Goal: Navigation & Orientation: Go to known website

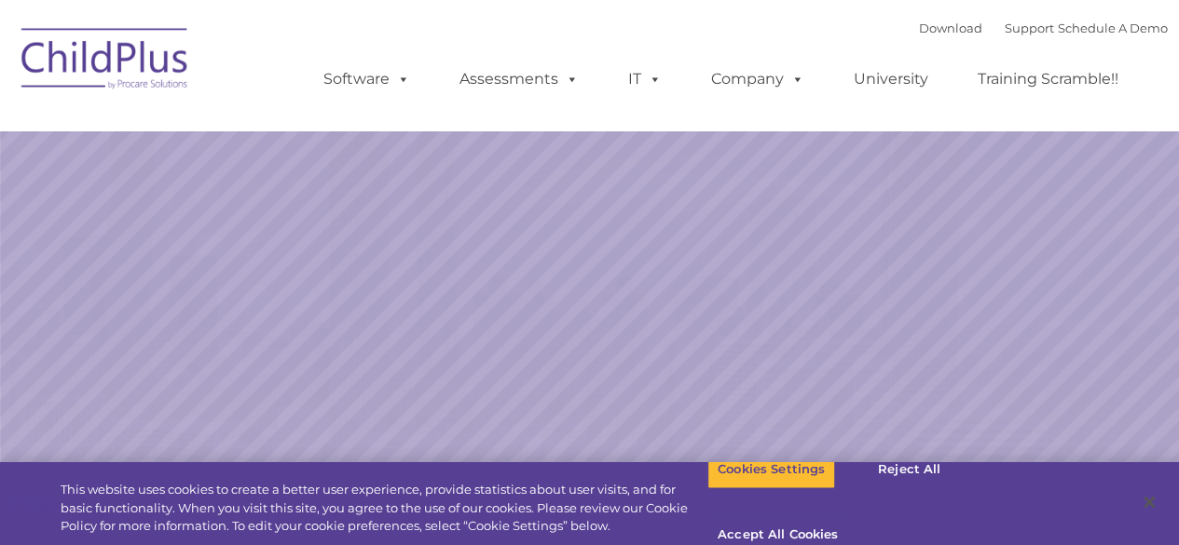
select select "MEDIUM"
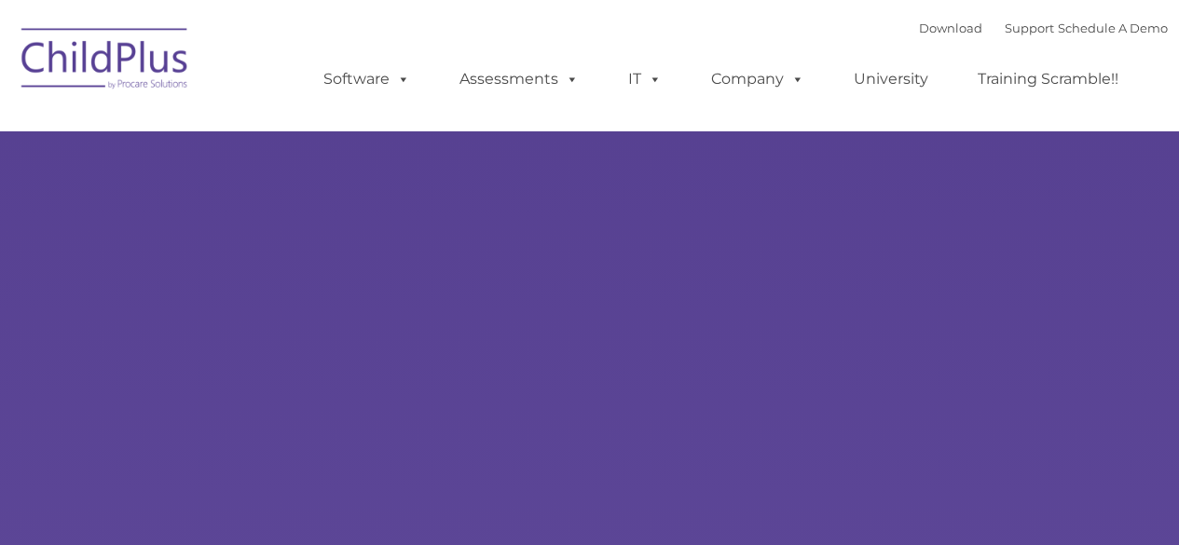
type input ""
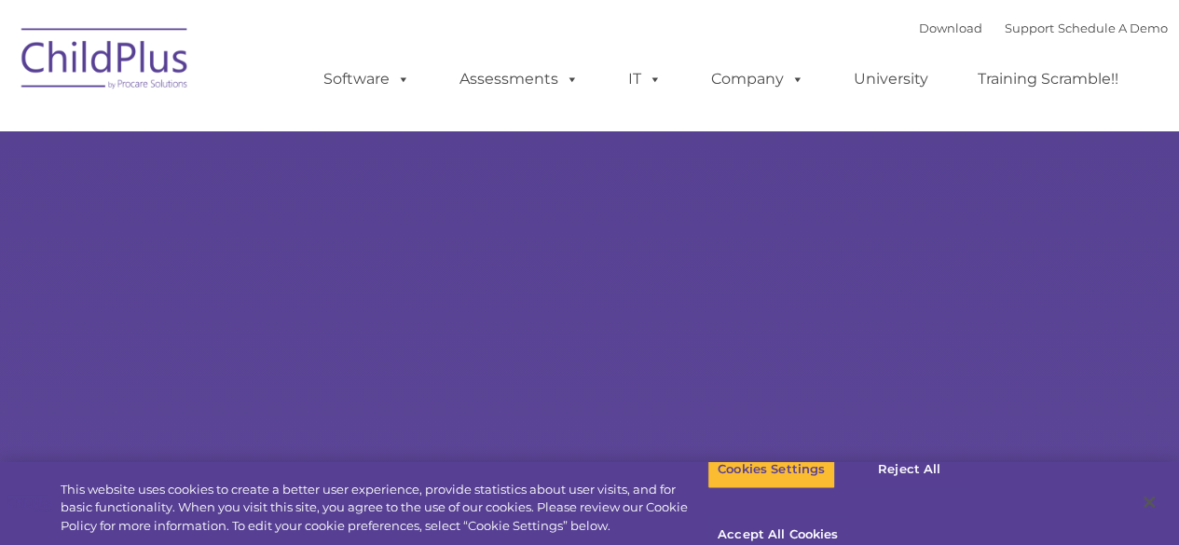
select select "MEDIUM"
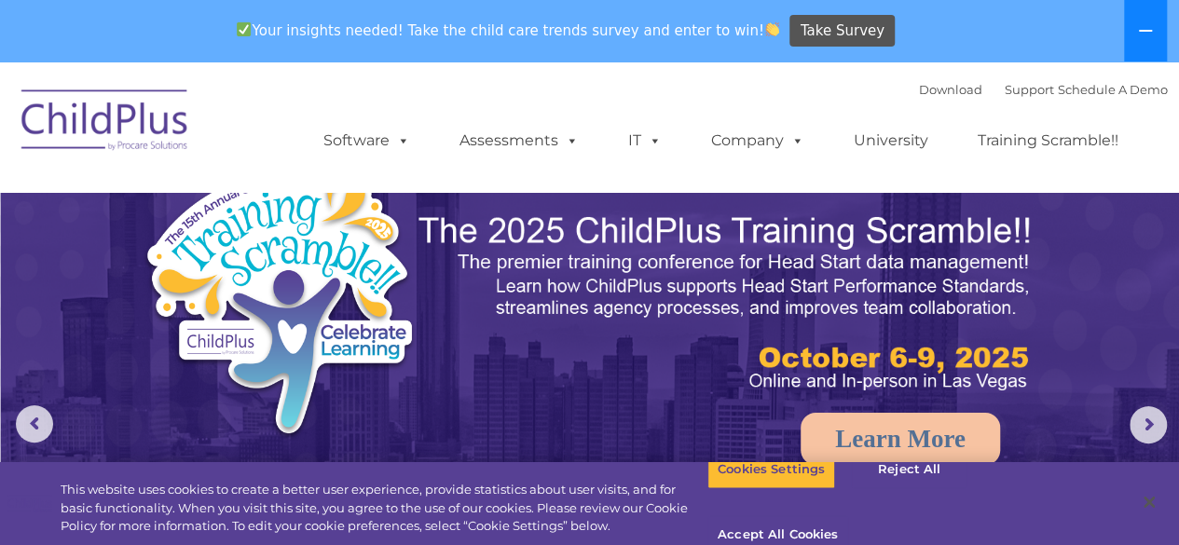
click at [1139, 34] on icon at bounding box center [1145, 30] width 15 height 15
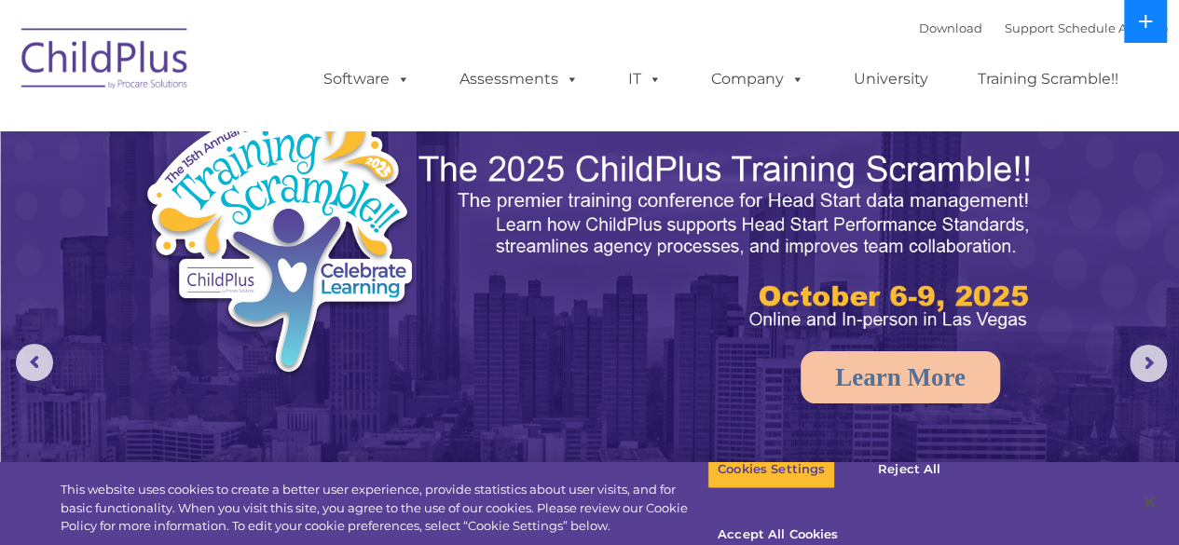
click at [1138, 33] on button at bounding box center [1145, 21] width 43 height 43
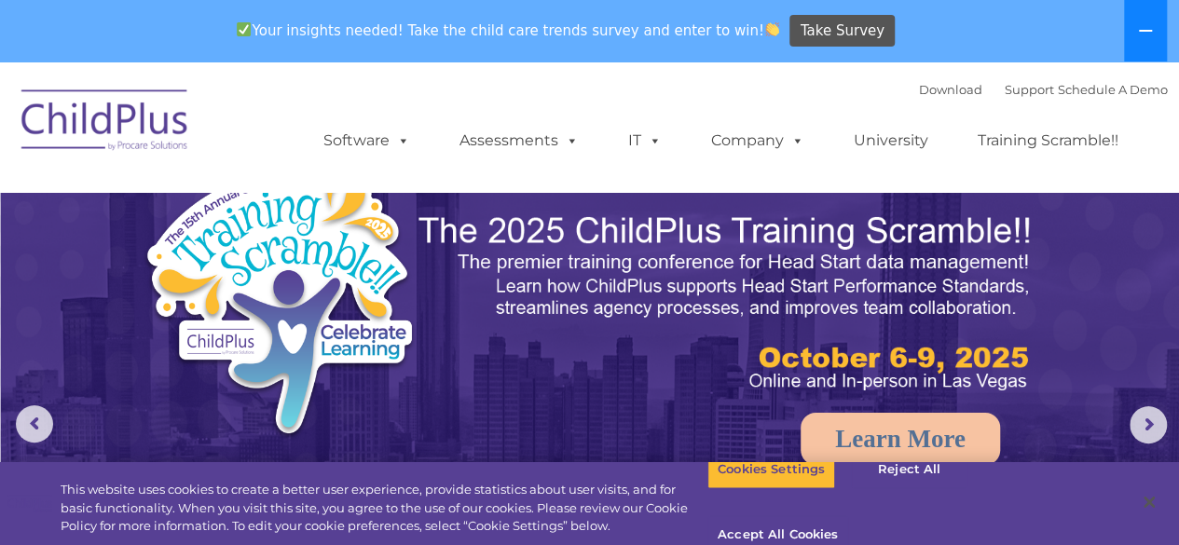
click at [1138, 33] on icon at bounding box center [1145, 30] width 15 height 15
